Goal: Information Seeking & Learning: Compare options

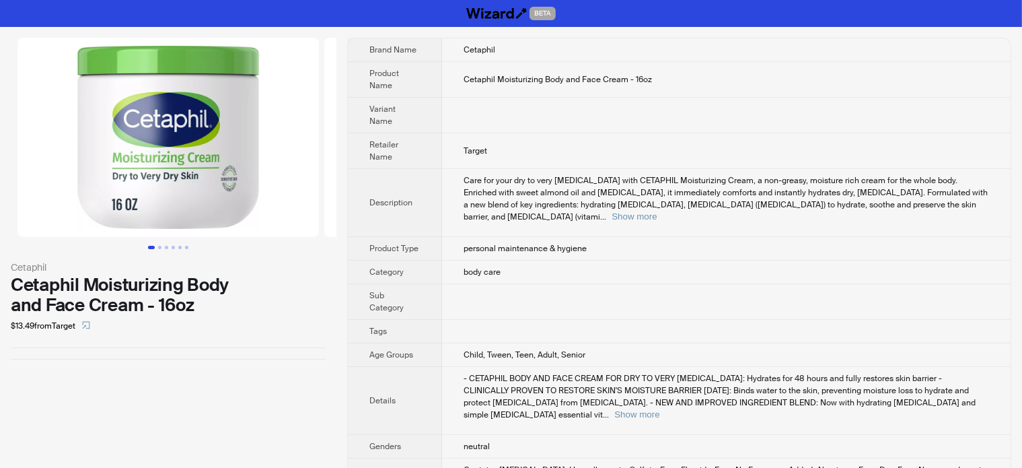
drag, startPoint x: 114, startPoint y: 365, endPoint x: 106, endPoint y: 355, distance: 12.0
click at [114, 365] on div "Cetaphil Cetaphil Moisturizing Body and Face Cream - 16oz $13.49 from Target" at bounding box center [168, 198] width 336 height 343
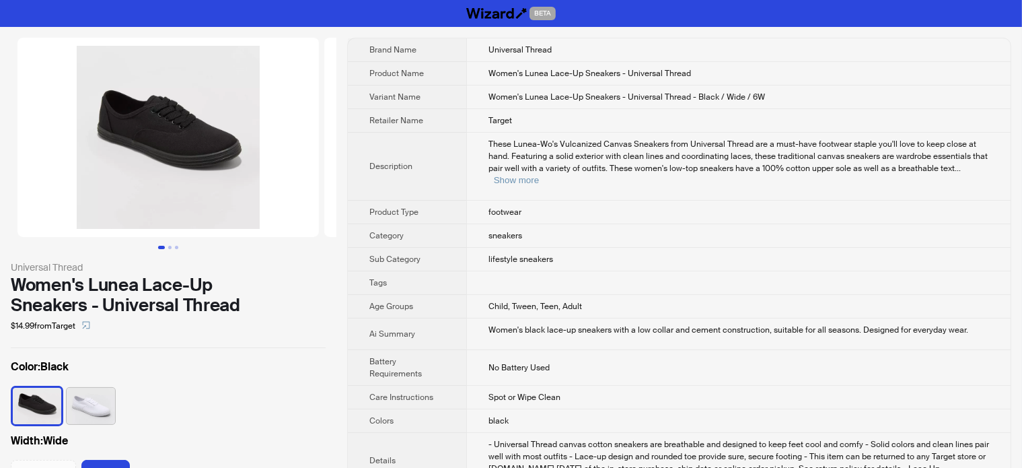
scroll to position [0, 315]
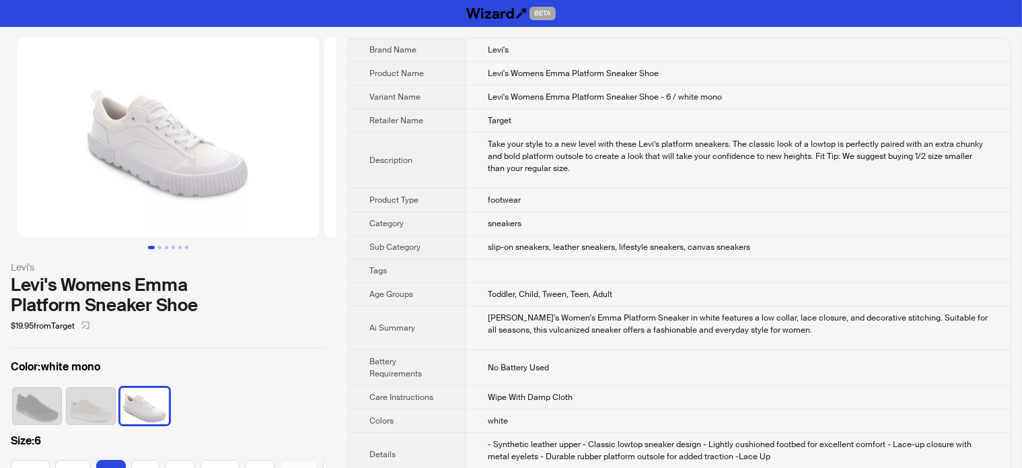
scroll to position [0, 65]
